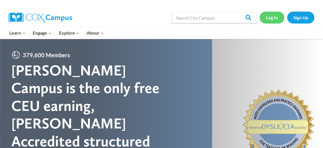
click at [270, 19] on link "Log In" at bounding box center [272, 18] width 25 height 12
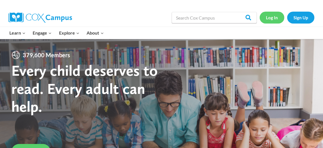
click at [270, 15] on link "Log In" at bounding box center [272, 18] width 25 height 12
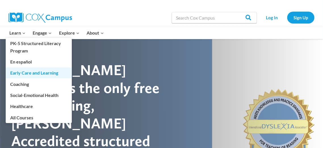
click at [26, 71] on link "Early Care and Learning" at bounding box center [39, 73] width 66 height 11
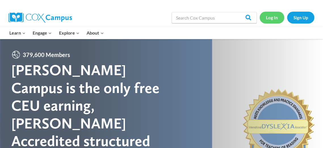
click at [274, 21] on link "Log In" at bounding box center [272, 18] width 25 height 12
